Goal: Find specific page/section: Find specific page/section

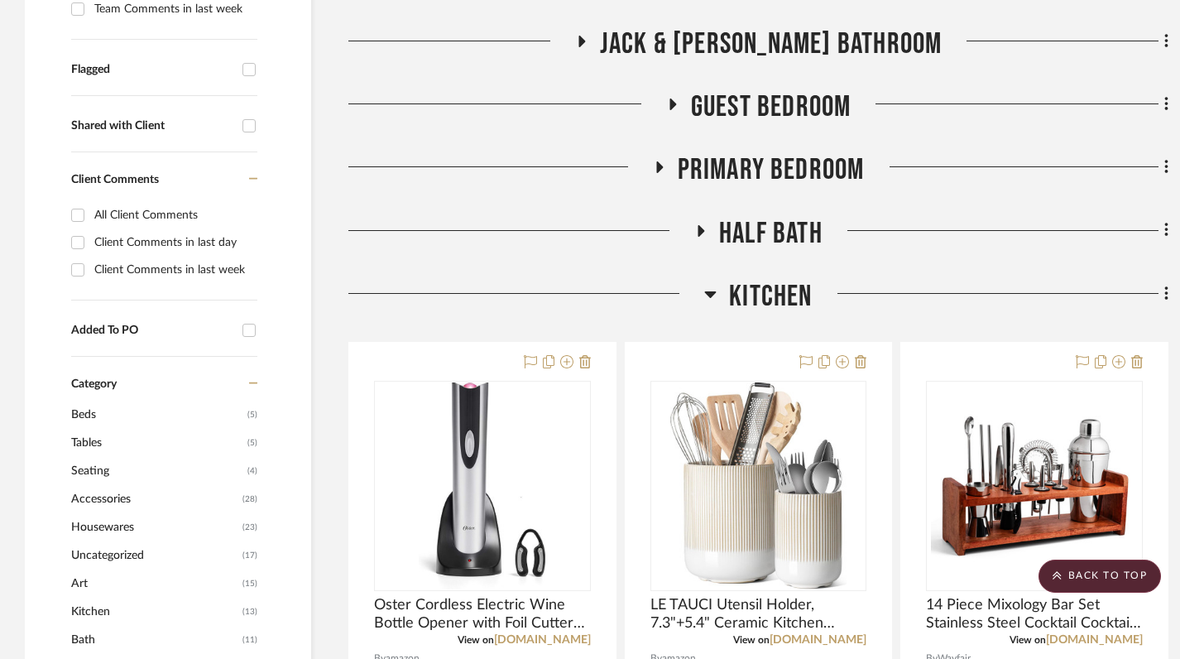
scroll to position [458, 0]
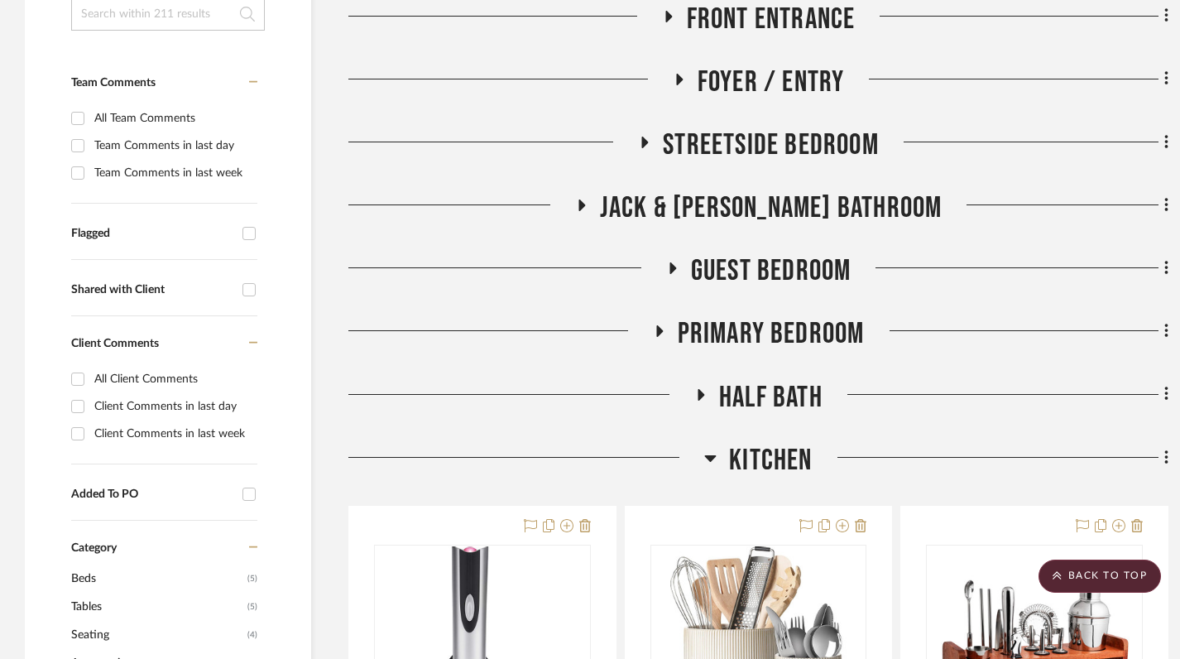
click at [714, 450] on icon at bounding box center [710, 458] width 12 height 20
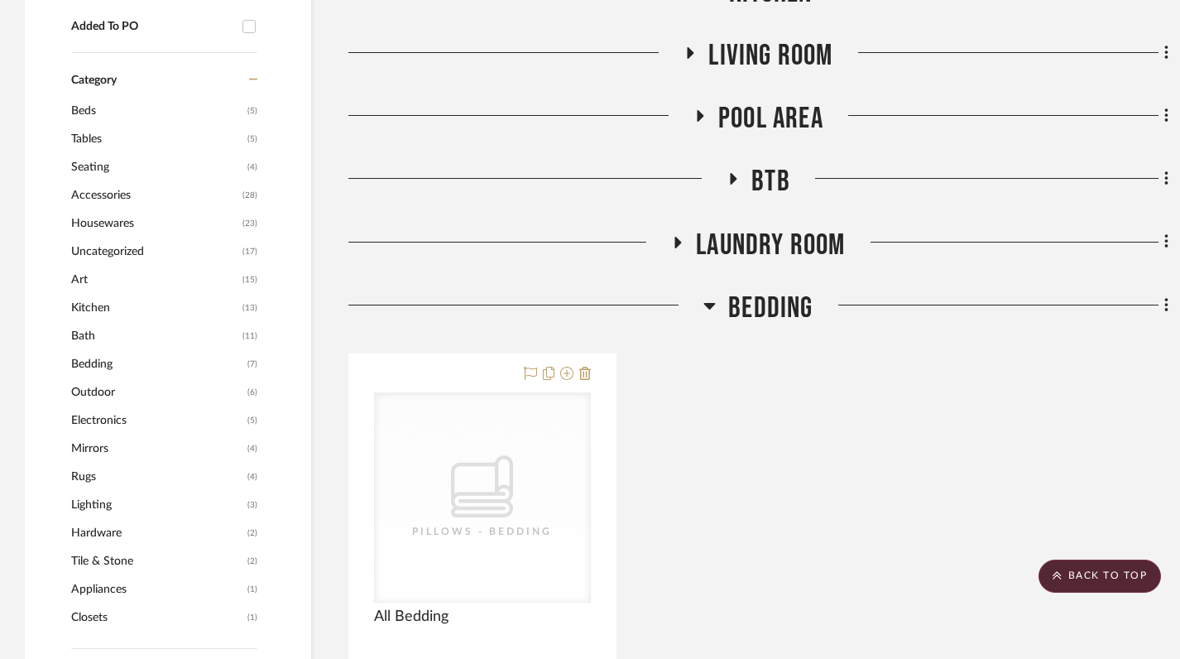
scroll to position [944, 0]
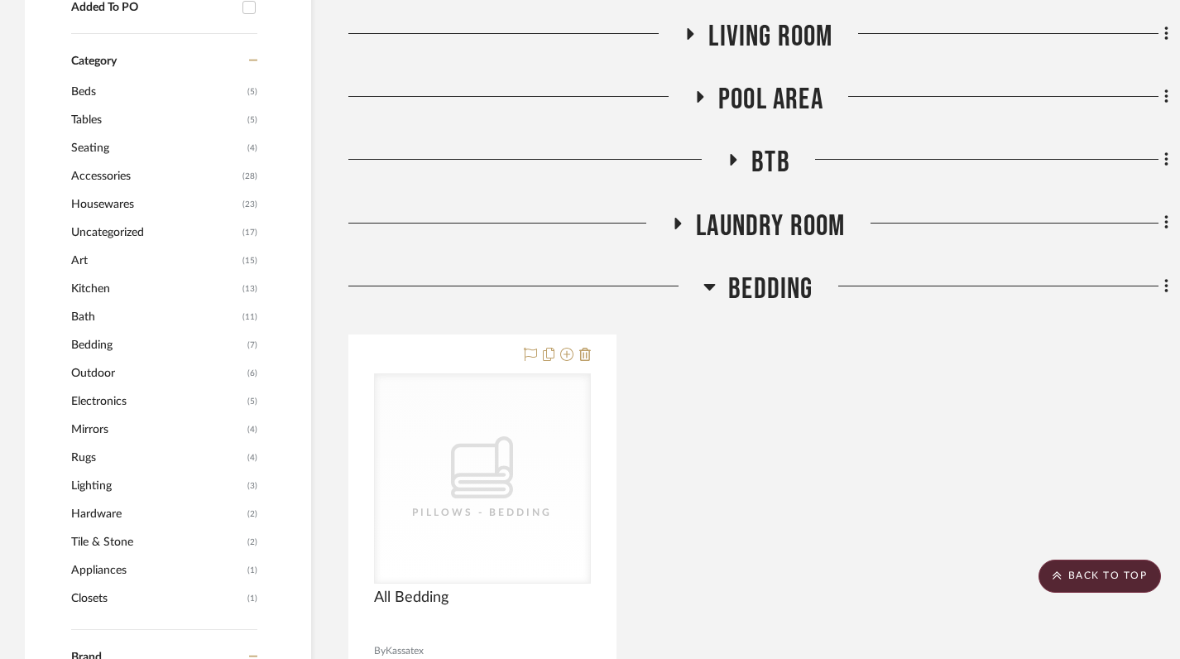
click at [708, 283] on icon at bounding box center [709, 286] width 12 height 20
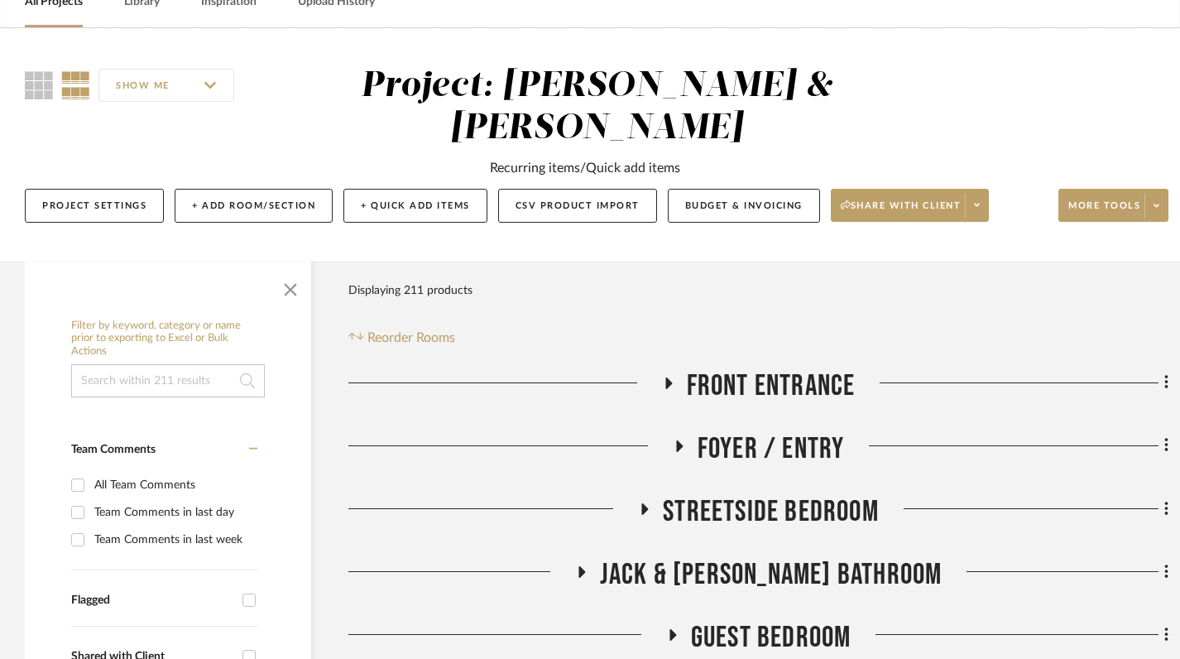
scroll to position [0, 0]
